Goal: Task Accomplishment & Management: Complete application form

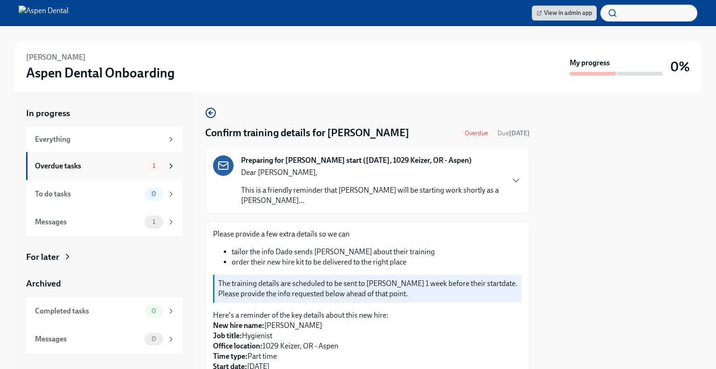
click at [167, 167] on icon at bounding box center [171, 166] width 8 height 8
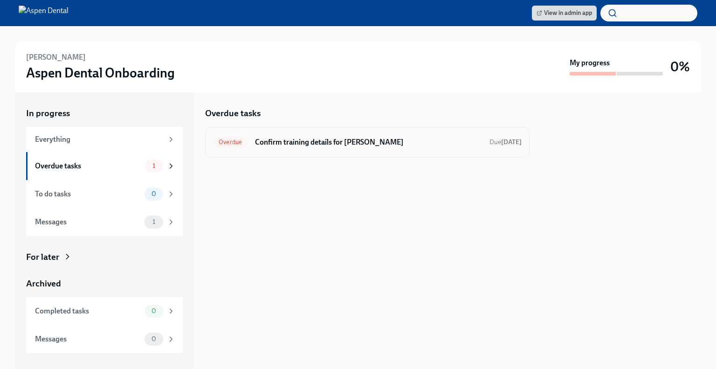
click at [310, 138] on h6 "Confirm training details for [PERSON_NAME]" at bounding box center [368, 142] width 227 height 10
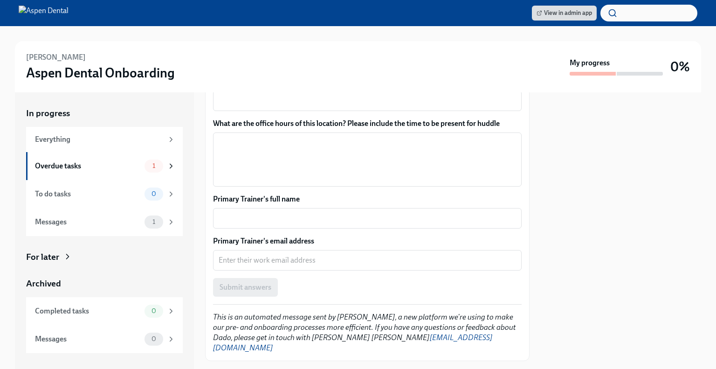
scroll to position [666, 0]
click at [173, 166] on icon at bounding box center [171, 166] width 8 height 8
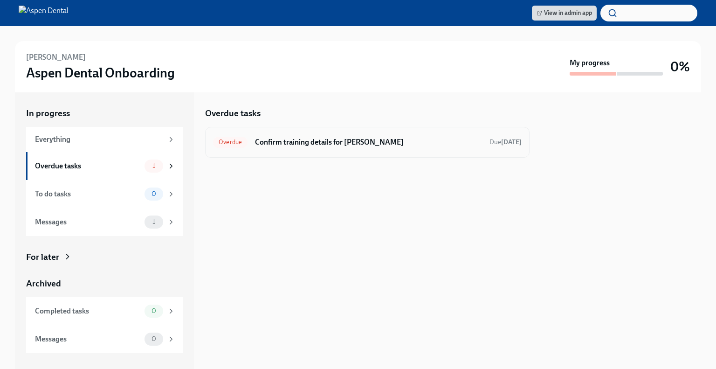
click at [280, 143] on h6 "Confirm training details for [PERSON_NAME]" at bounding box center [368, 142] width 227 height 10
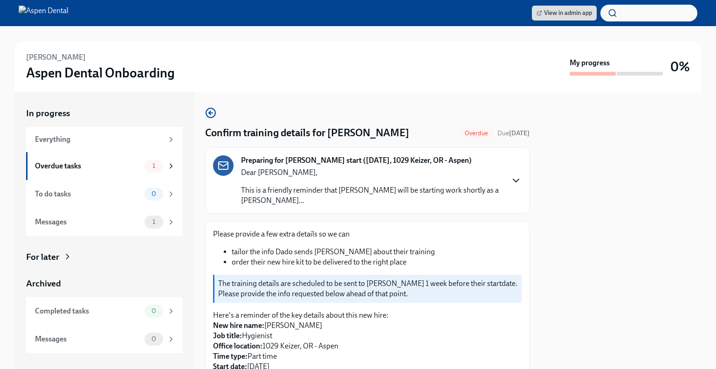
click at [511, 178] on icon "button" at bounding box center [516, 180] width 11 height 11
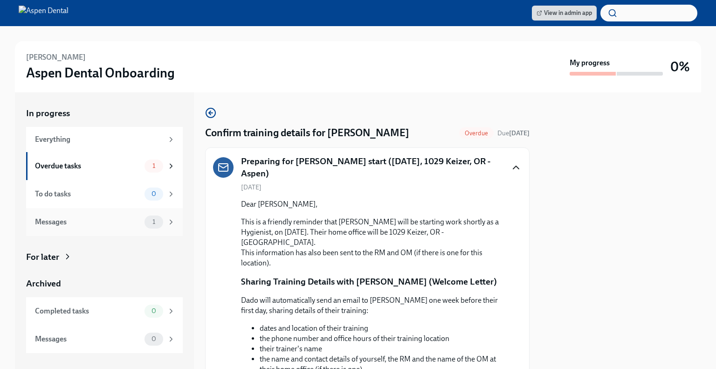
click at [169, 221] on icon at bounding box center [171, 222] width 8 height 8
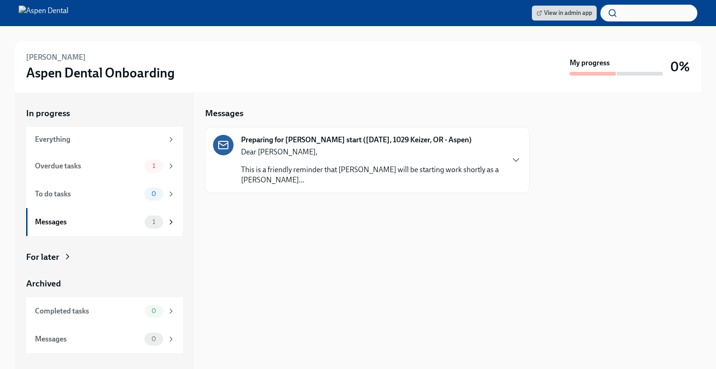
click at [504, 163] on div "Preparing for Jill Friese's start (08/22/2025, 1029 Keizer, OR - Aspen) Dear Ni…" at bounding box center [367, 160] width 309 height 50
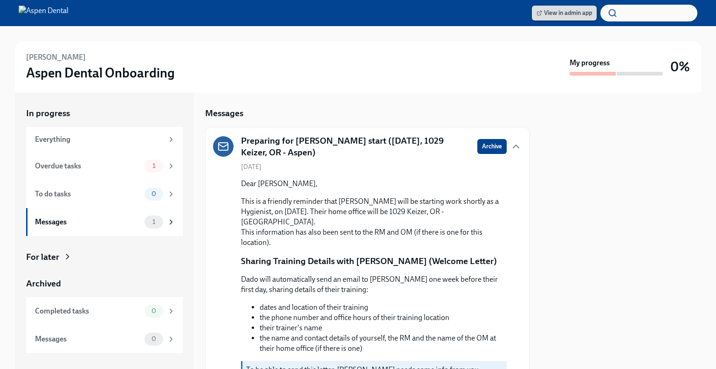
click at [560, 17] on span "View in admin app" at bounding box center [564, 12] width 55 height 9
drag, startPoint x: 274, startPoint y: 169, endPoint x: 220, endPoint y: 55, distance: 126.2
click at [220, 55] on div "Jill Friese Aspen Dental Onboarding My progress 0% In progress Everything Overd…" at bounding box center [358, 197] width 716 height 343
click at [290, 95] on div "Messages Preparing for Jill Friese's start (08/22/2025, 1029 Keizer, OR - Aspen…" at bounding box center [367, 230] width 325 height 276
click at [144, 166] on div "Overdue tasks 1" at bounding box center [105, 165] width 140 height 13
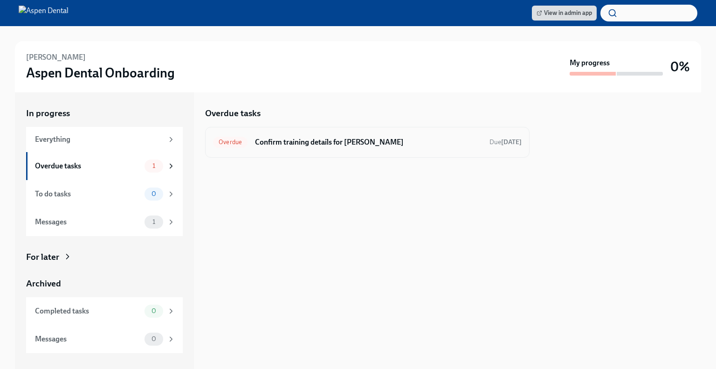
click at [386, 144] on h6 "Confirm training details for [PERSON_NAME]" at bounding box center [368, 142] width 227 height 10
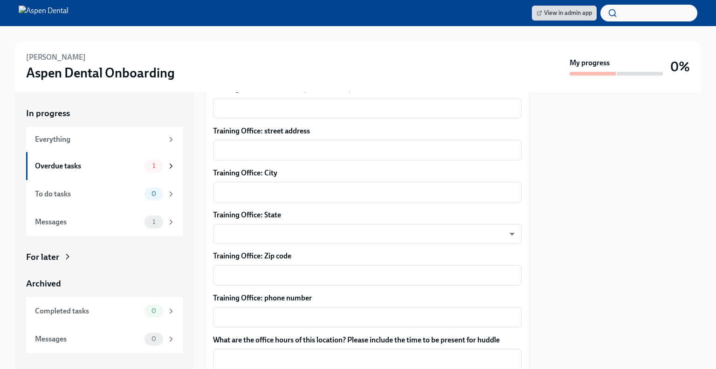
scroll to position [449, 0]
click at [566, 19] on link "View in admin app" at bounding box center [564, 13] width 65 height 15
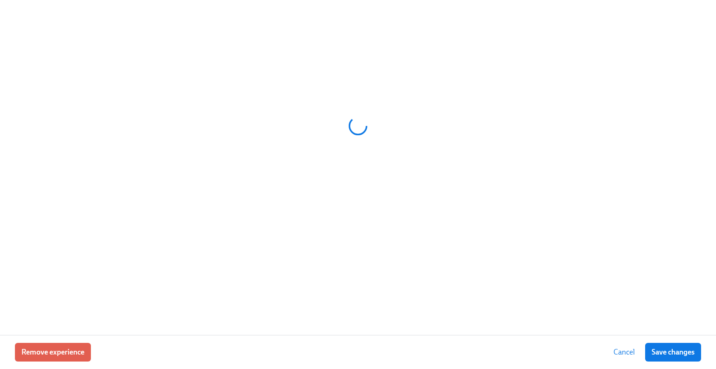
scroll to position [0, 7805]
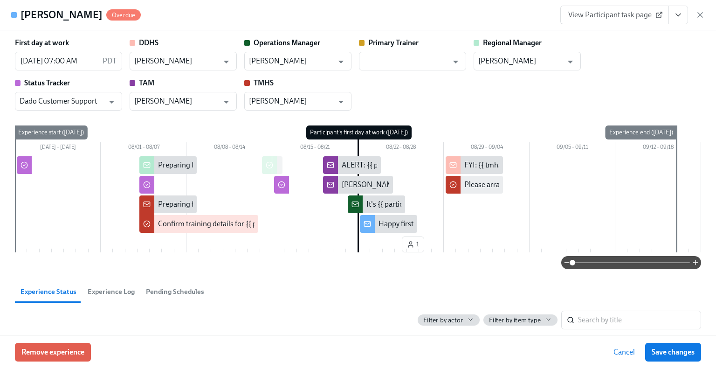
type input "[PERSON_NAME]"
type input "Dado Customer Support"
type input "[PERSON_NAME]"
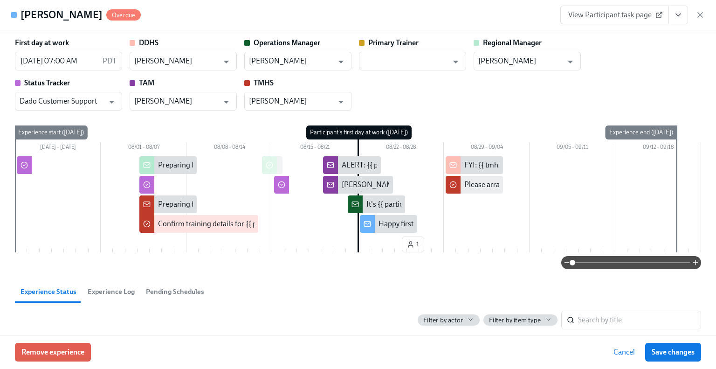
type input "[PERSON_NAME]"
type input "Dado Customer Support"
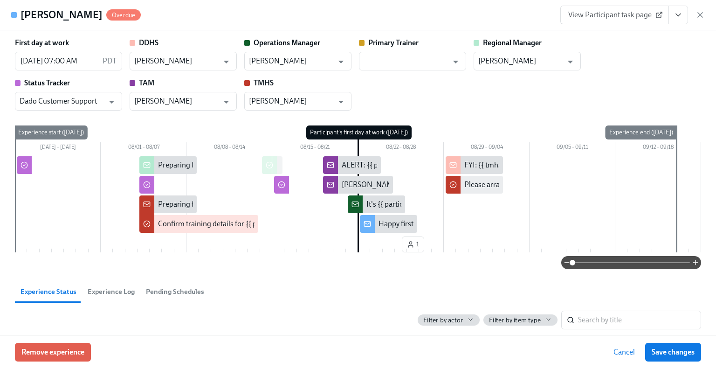
type input "[PERSON_NAME]"
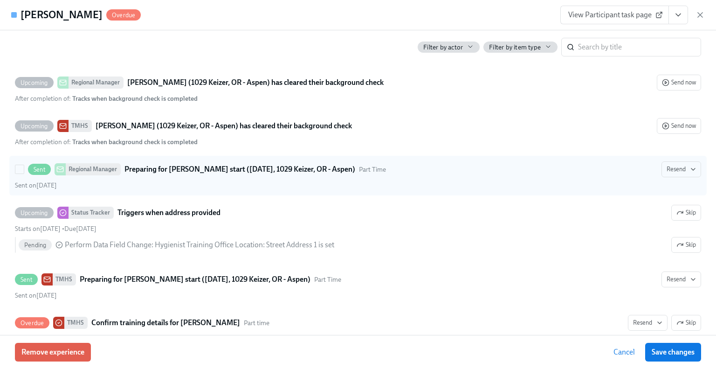
scroll to position [332, 0]
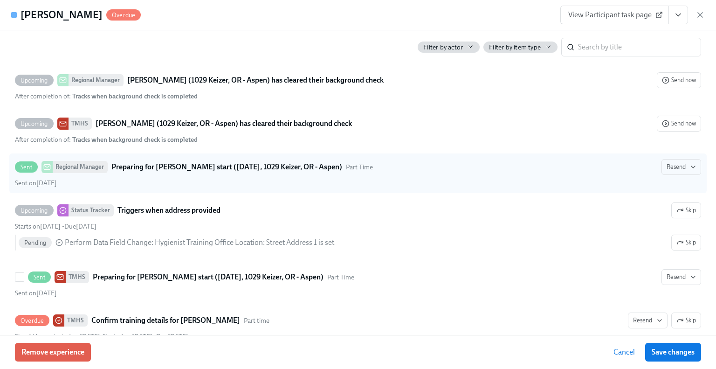
click at [455, 263] on label "Sent TMHS Preparing for Jill Friese's start (08/22/2025, 1029 Keizer, OR - Aspe…" at bounding box center [357, 283] width 697 height 40
click at [24, 273] on input "Sent TMHS Preparing for Jill Friese's start (08/22/2025, 1029 Keizer, OR - Aspe…" at bounding box center [19, 277] width 8 height 8
checkbox input "true"
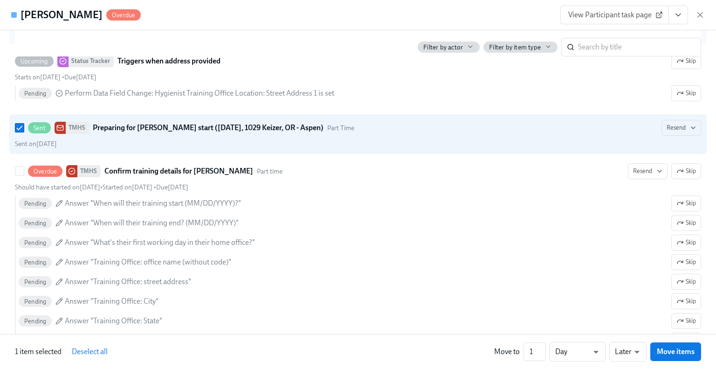
scroll to position [486, 0]
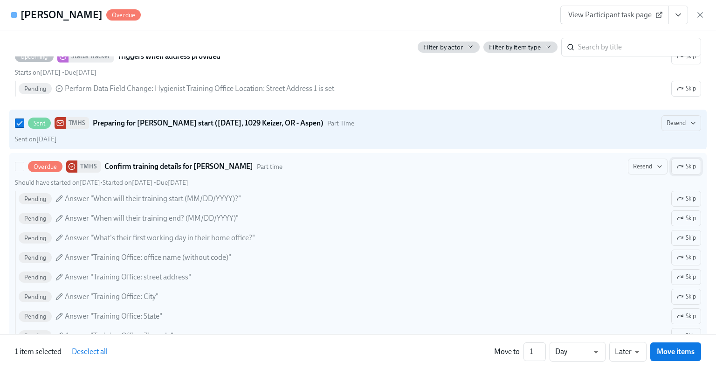
click at [680, 166] on span "Skip" at bounding box center [687, 166] width 20 height 9
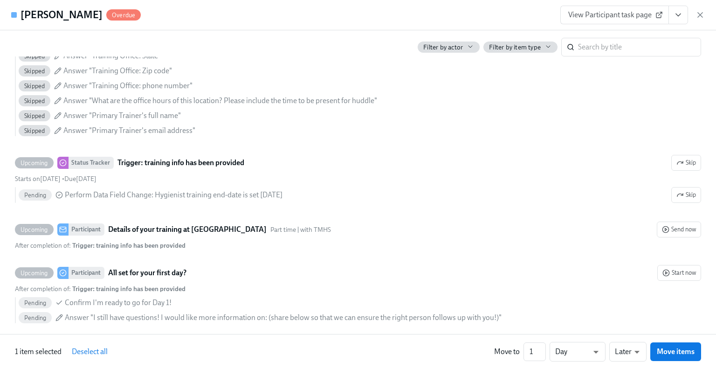
scroll to position [999, 0]
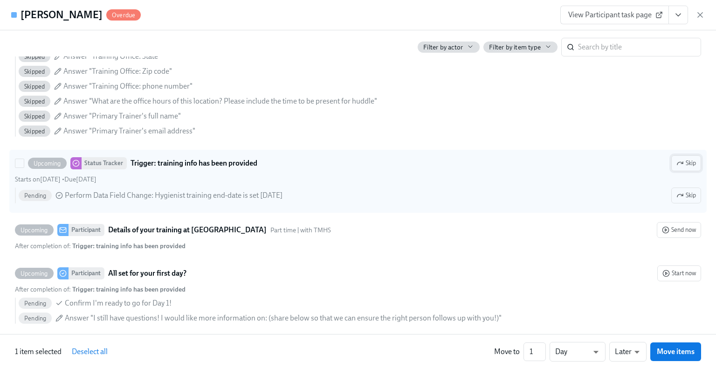
click at [684, 159] on span "Skip" at bounding box center [687, 163] width 20 height 9
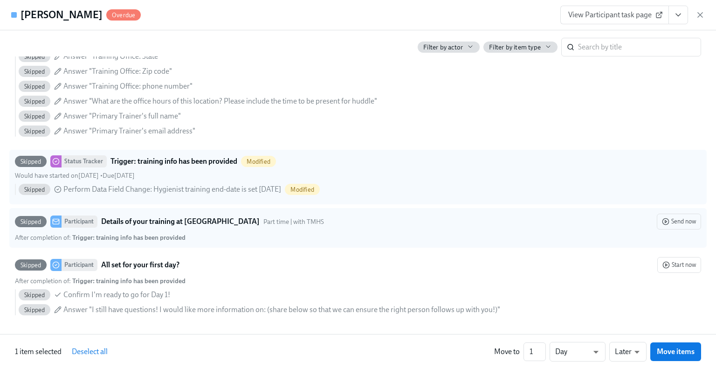
click at [200, 219] on strong "Details of your training at [GEOGRAPHIC_DATA]" at bounding box center [180, 221] width 159 height 11
click at [24, 219] on input "Skipped Participant Details of your training at Aspen Dental Part time | with T…" at bounding box center [19, 221] width 8 height 8
checkbox input "true"
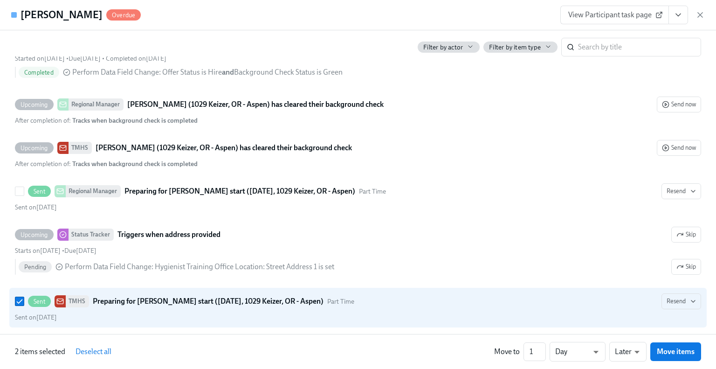
scroll to position [0, 0]
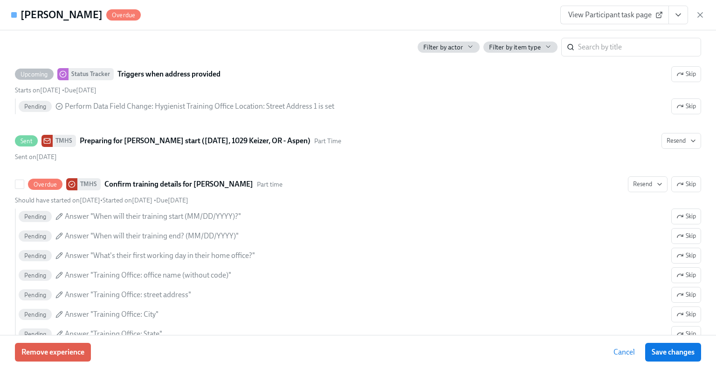
scroll to position [469, 0]
